Goal: Obtain resource: Download file/media

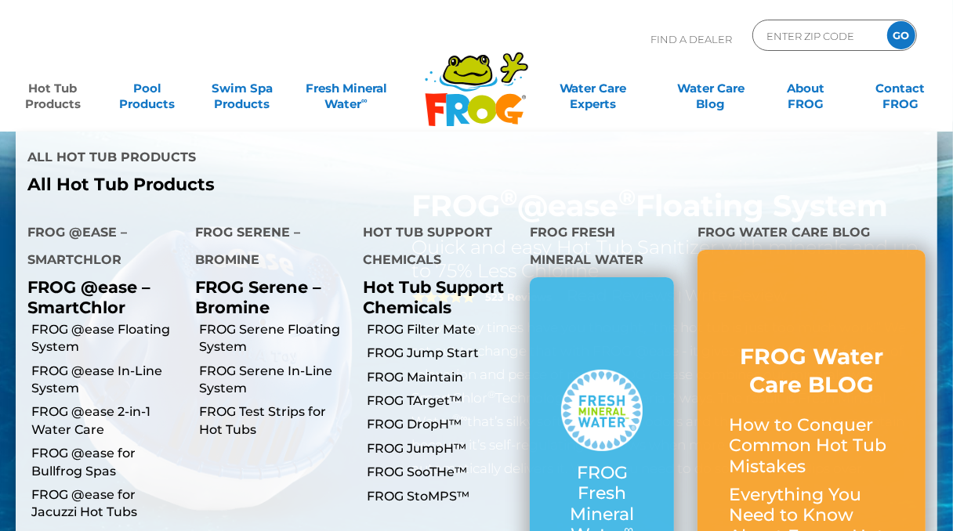
click at [38, 100] on link "Hot Tub Products" at bounding box center [53, 88] width 74 height 31
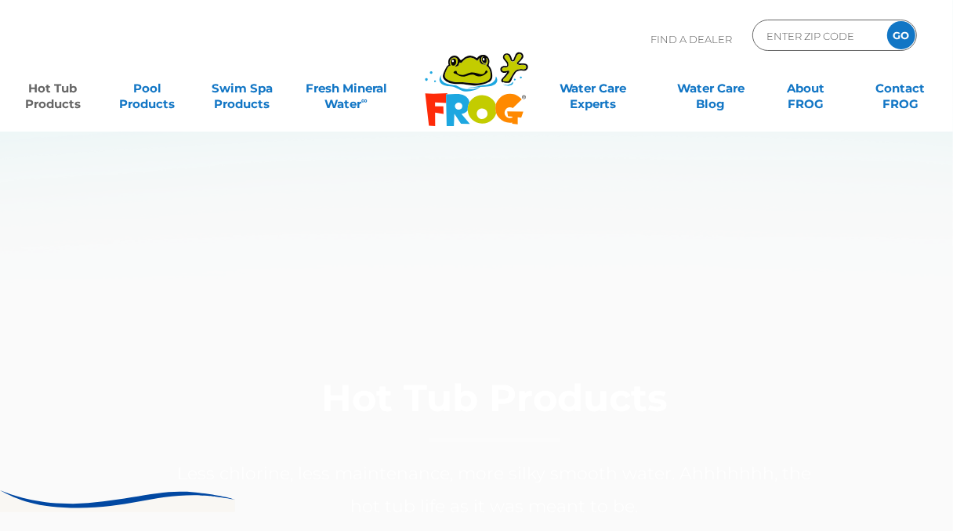
scroll to position [15, 0]
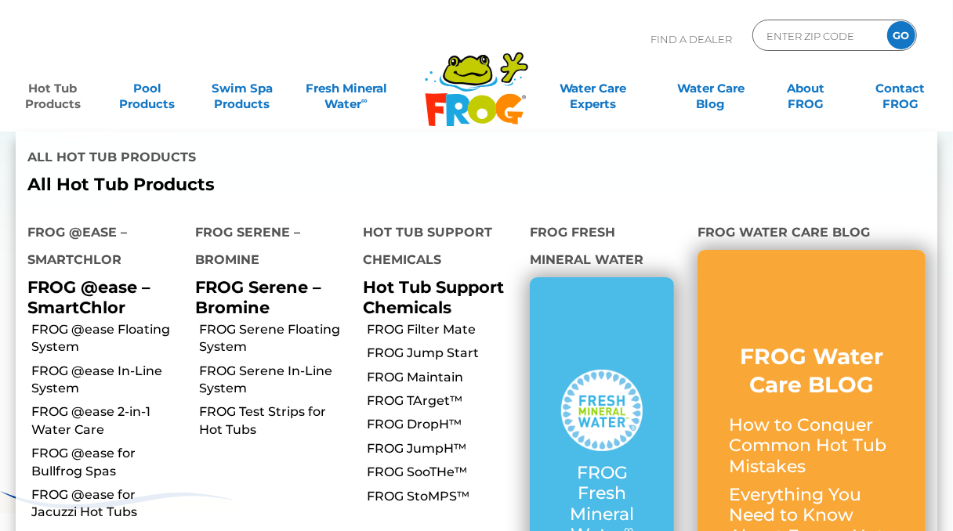
click at [53, 104] on link "Hot Tub Products" at bounding box center [53, 88] width 74 height 31
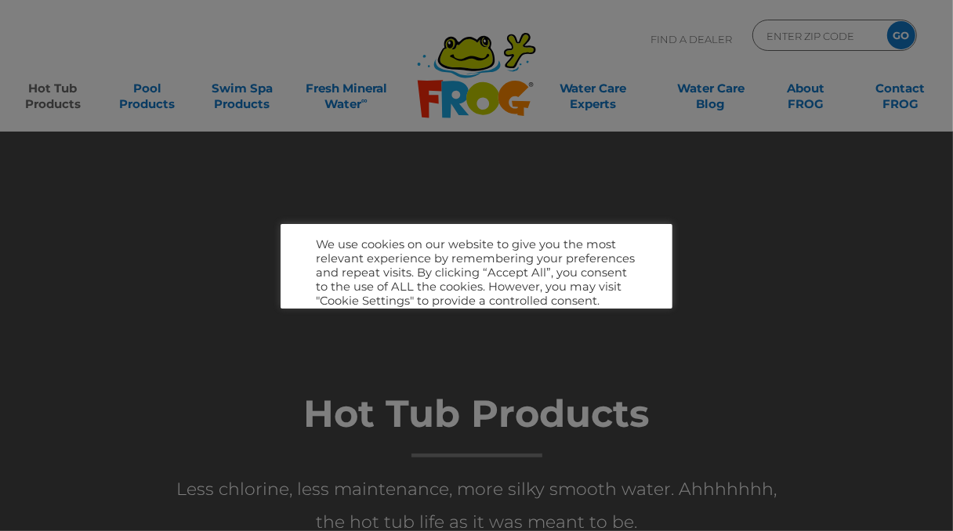
click at [53, 92] on div at bounding box center [476, 265] width 953 height 531
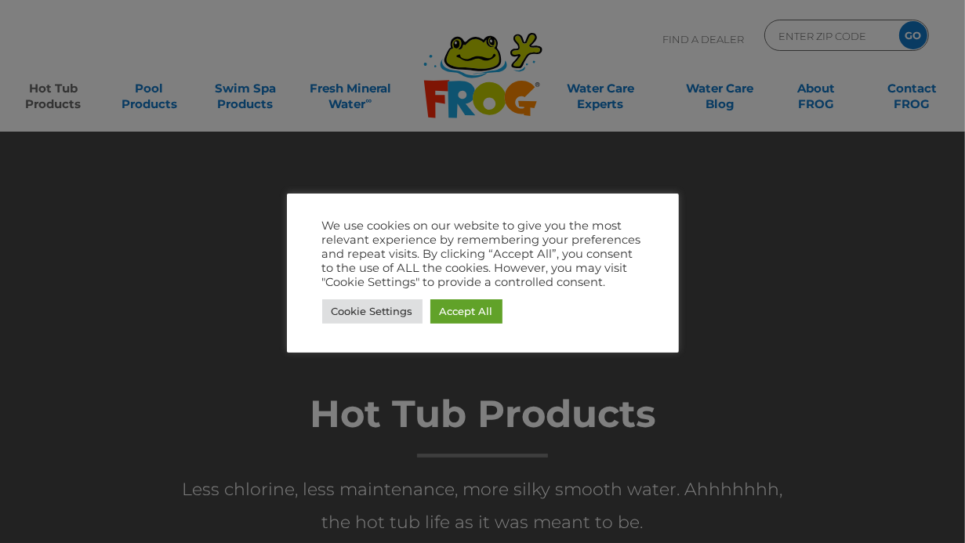
click at [483, 314] on link "Accept All" at bounding box center [466, 311] width 72 height 24
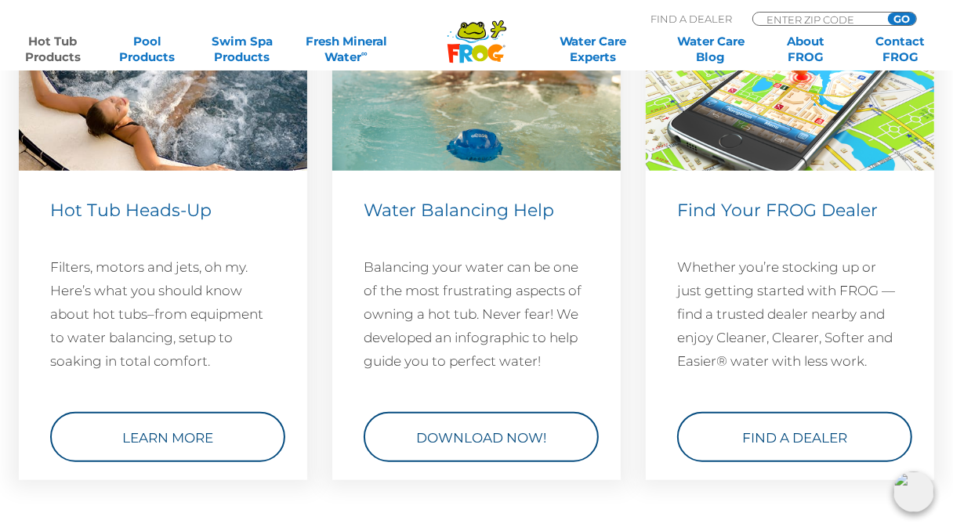
scroll to position [4672, 0]
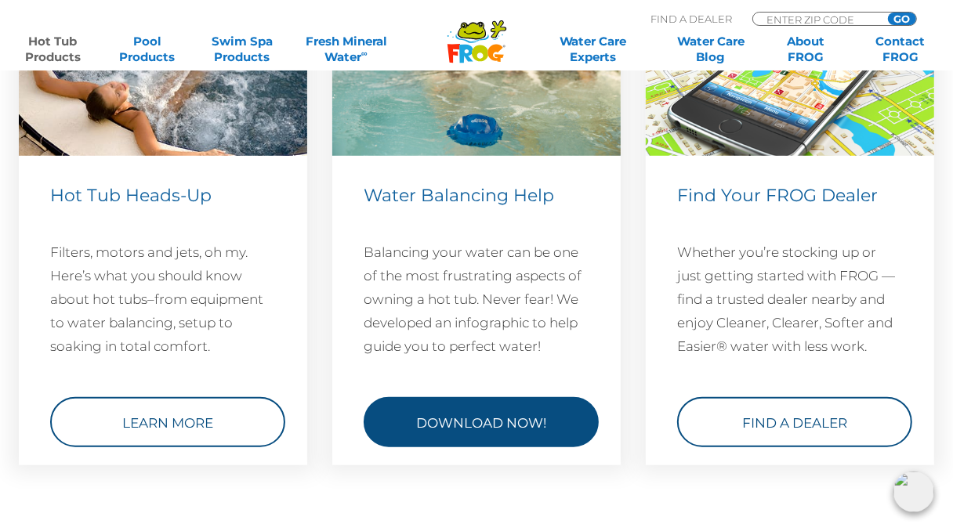
click at [483, 420] on link "Download Now!" at bounding box center [481, 422] width 235 height 50
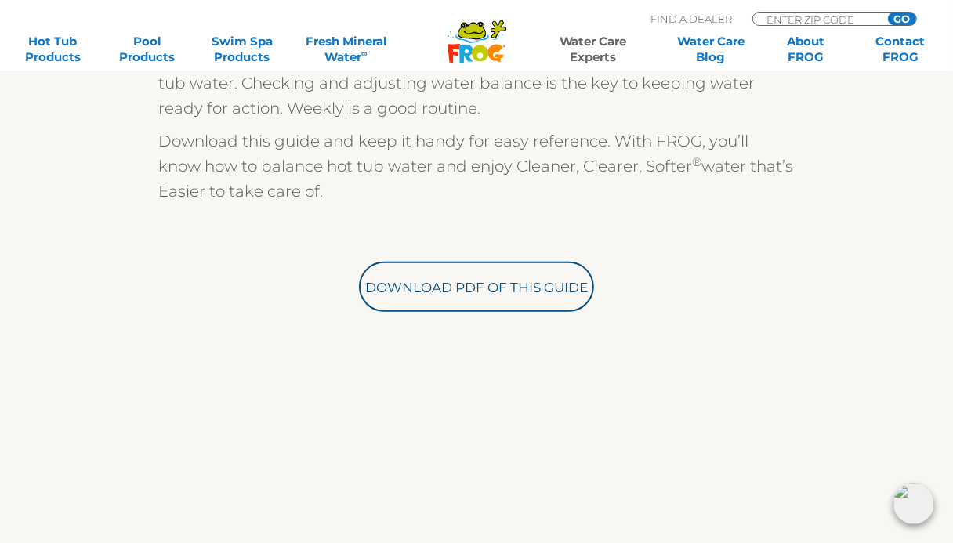
scroll to position [476, 0]
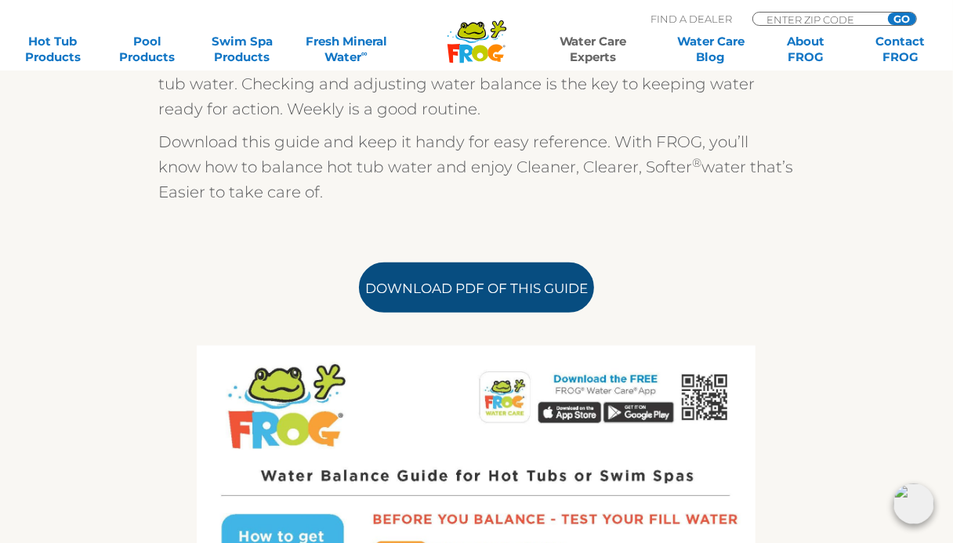
click at [451, 295] on link "Download PDF of this Guide" at bounding box center [476, 287] width 235 height 50
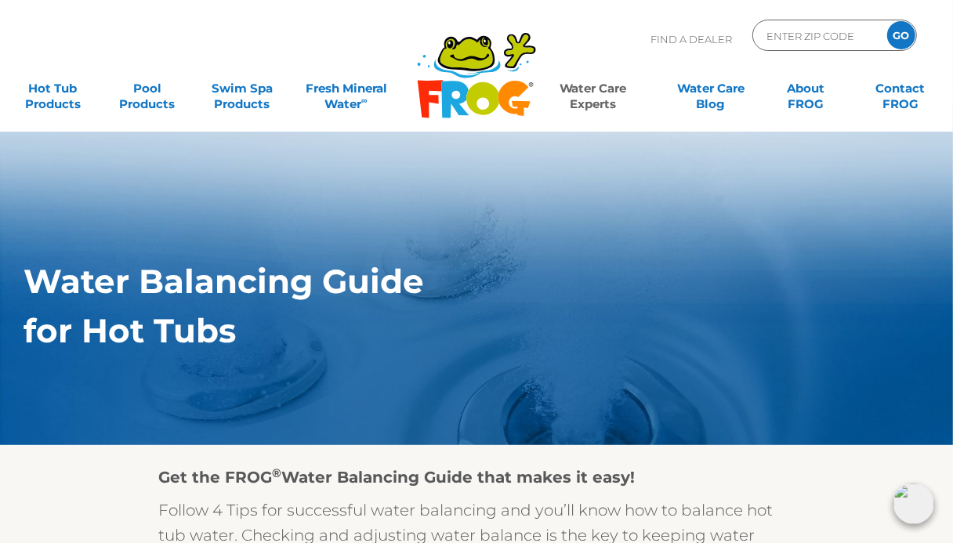
scroll to position [0, 0]
